Goal: Task Accomplishment & Management: Manage account settings

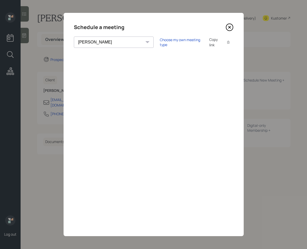
select select "f14b762f-c7c2-4b89-9227-8fa891345eea"
click at [230, 25] on icon at bounding box center [229, 27] width 8 height 8
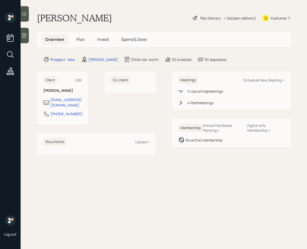
click at [77, 43] on h5 "Plan" at bounding box center [80, 39] width 17 height 11
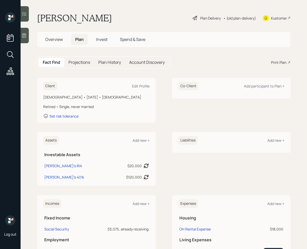
click at [60, 41] on span "Overview" at bounding box center [53, 39] width 17 height 6
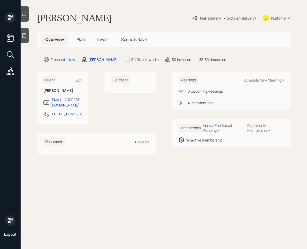
click at [74, 41] on h5 "Plan" at bounding box center [80, 39] width 17 height 11
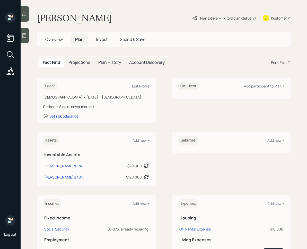
click at [61, 42] on h5 "Overview" at bounding box center [54, 39] width 26 height 11
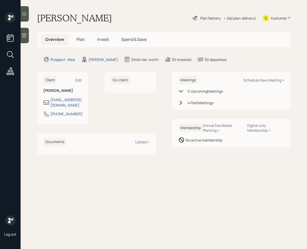
click at [270, 83] on div "Meetings Schedule New Meeting +" at bounding box center [231, 80] width 106 height 8
click at [254, 79] on div "Schedule New Meeting +" at bounding box center [263, 80] width 41 height 5
select select "f14b762f-c7c2-4b89-9227-8fa891345eea"
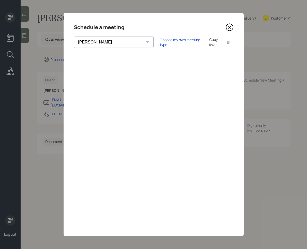
click at [231, 27] on icon at bounding box center [229, 27] width 8 height 8
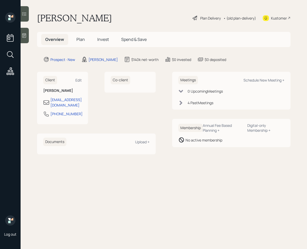
click at [228, 27] on main "Robert Bowman Plan Delivery • (old plan-delivery) Kustomer Overview Plan Invest…" at bounding box center [164, 124] width 286 height 249
click at [27, 34] on div at bounding box center [25, 35] width 8 height 15
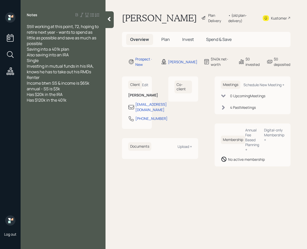
click at [114, 20] on main "Robert Bowman Plan Delivery • (old plan-delivery) Kustomer Overview Plan Invest…" at bounding box center [205, 124] width 201 height 249
click at [112, 22] on div at bounding box center [109, 19] width 8 height 17
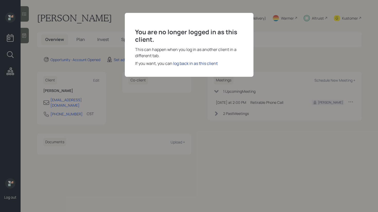
click at [189, 63] on div "log back in as this client" at bounding box center [195, 63] width 44 height 6
